Goal: Task Accomplishment & Management: Manage account settings

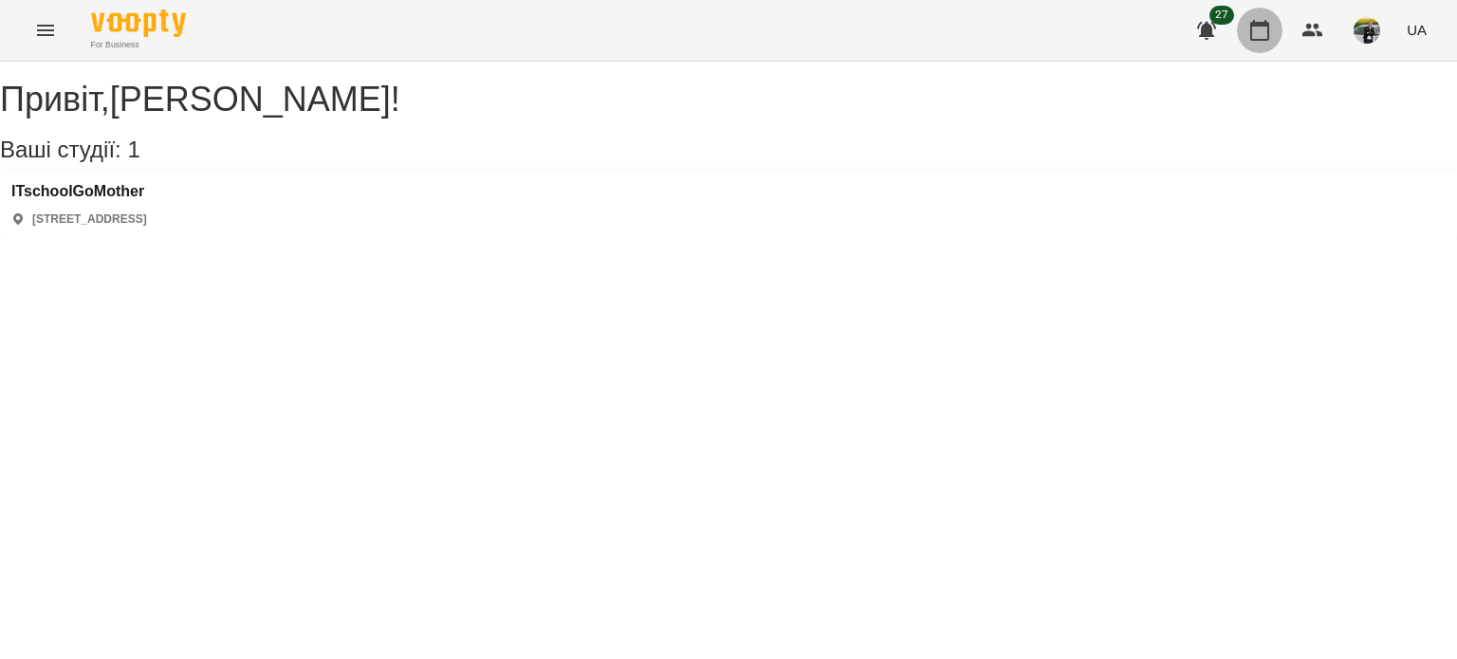
click at [1267, 33] on icon "button" at bounding box center [1259, 30] width 23 height 23
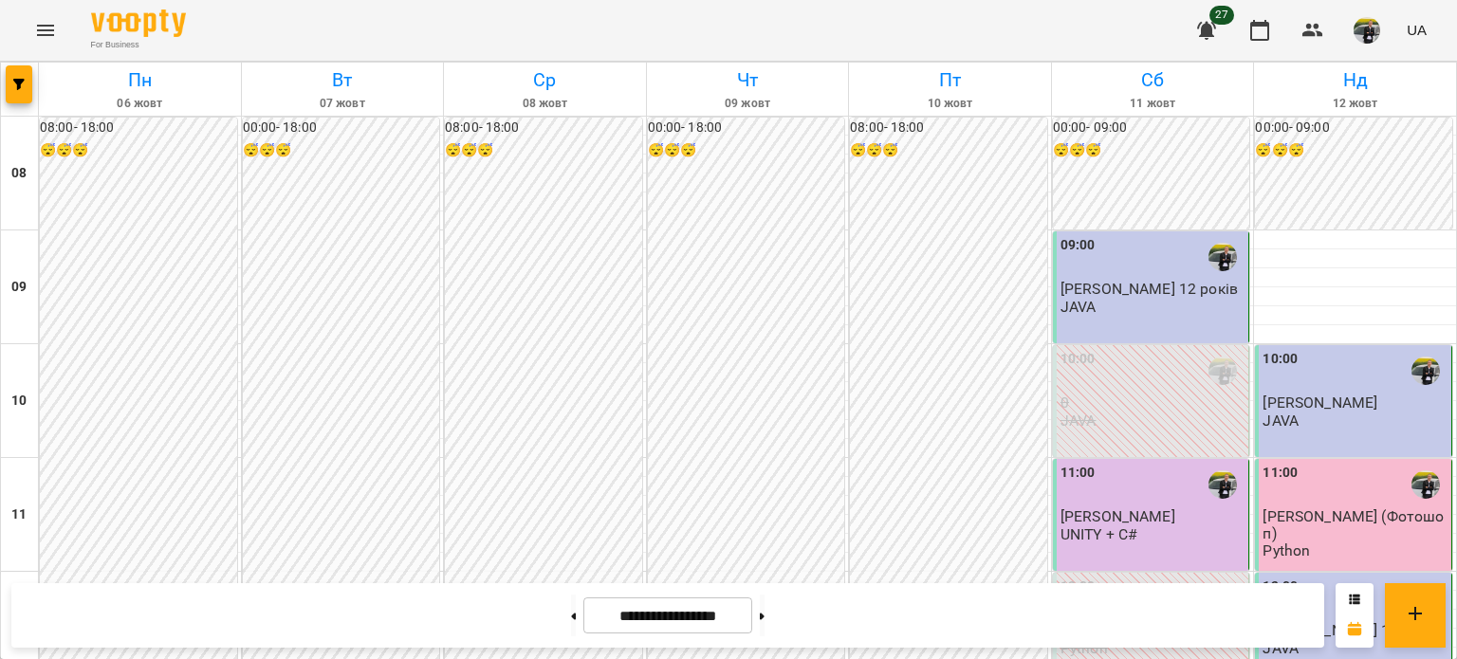
scroll to position [474, 0]
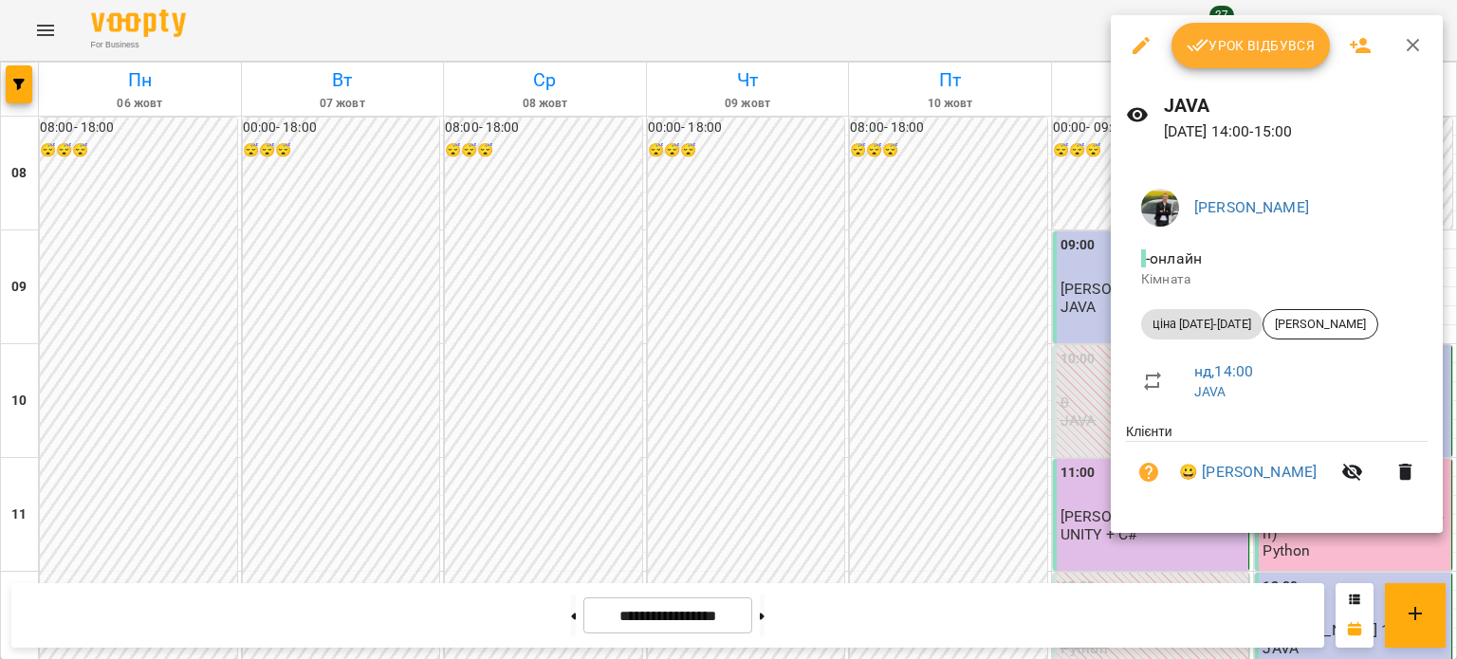
click at [1248, 49] on span "Урок відбувся" at bounding box center [1251, 45] width 129 height 23
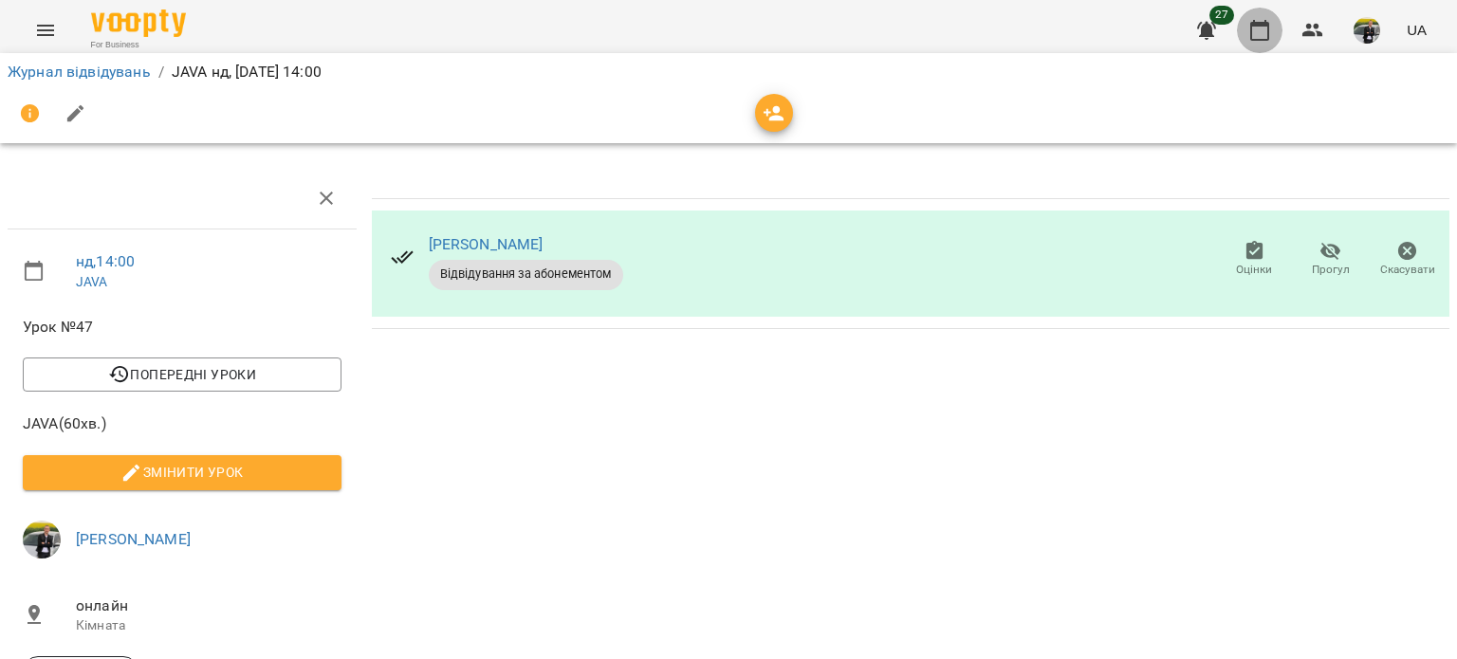
click at [1252, 43] on button "button" at bounding box center [1260, 31] width 46 height 46
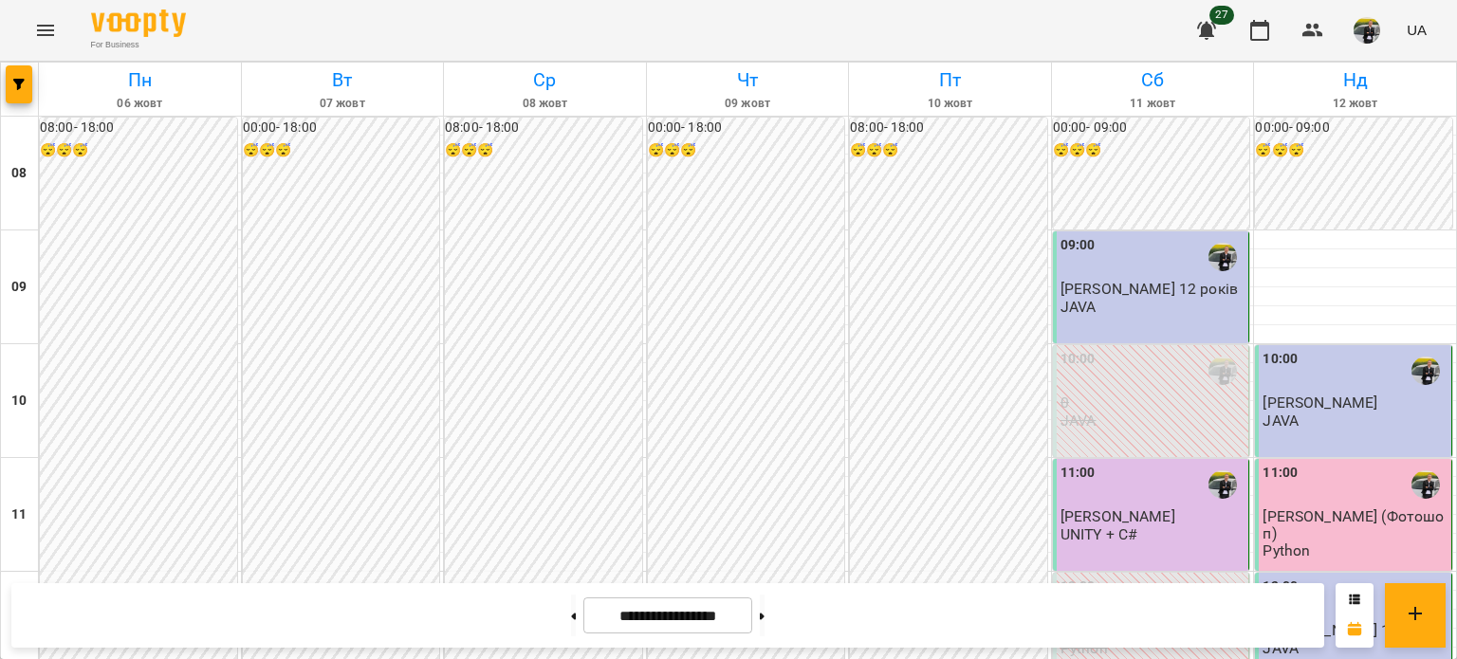
scroll to position [1043, 0]
